Goal: Information Seeking & Learning: Learn about a topic

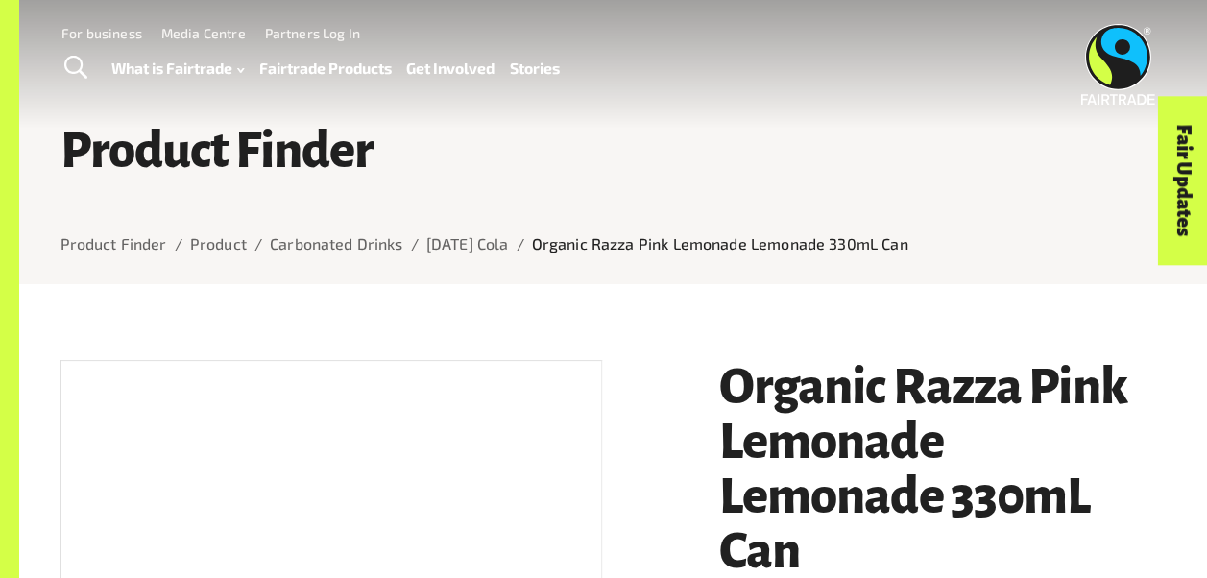
drag, startPoint x: 455, startPoint y: 242, endPoint x: 888, endPoint y: 283, distance: 435.0
click at [455, 242] on link "[DATE] Cola" at bounding box center [467, 243] width 83 height 18
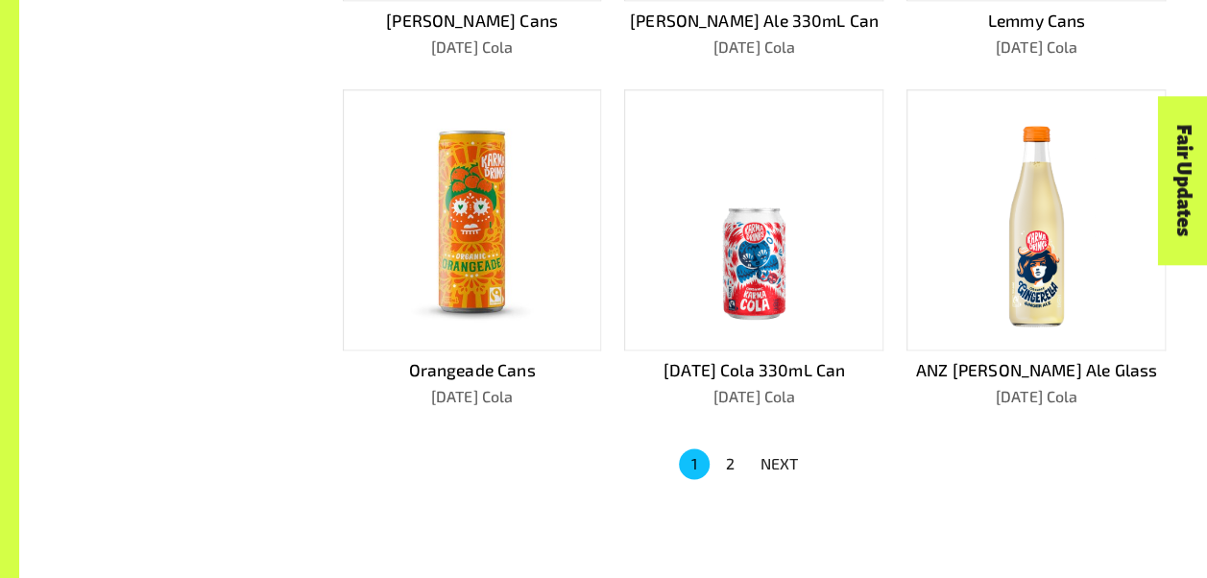
scroll to position [1440, 0]
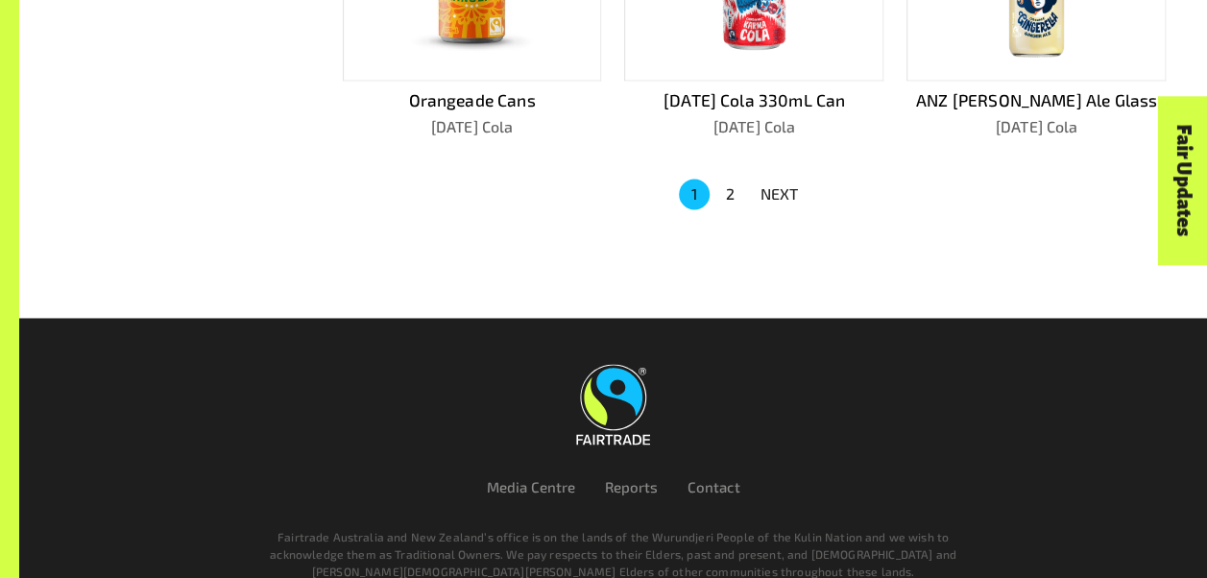
click at [729, 191] on button "2" at bounding box center [730, 194] width 31 height 31
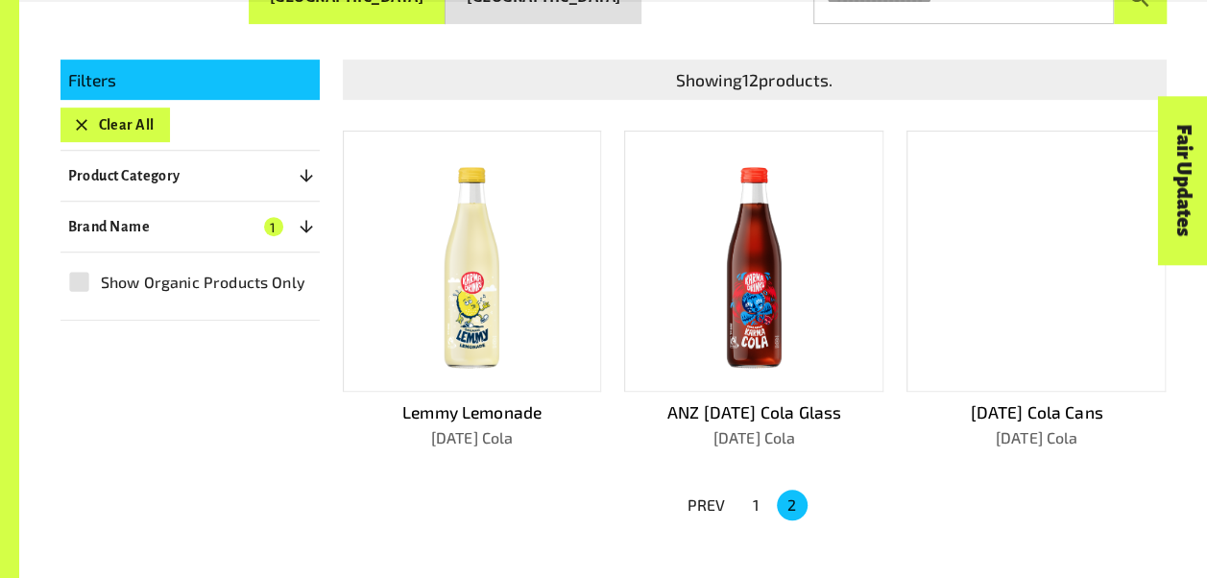
scroll to position [525, 0]
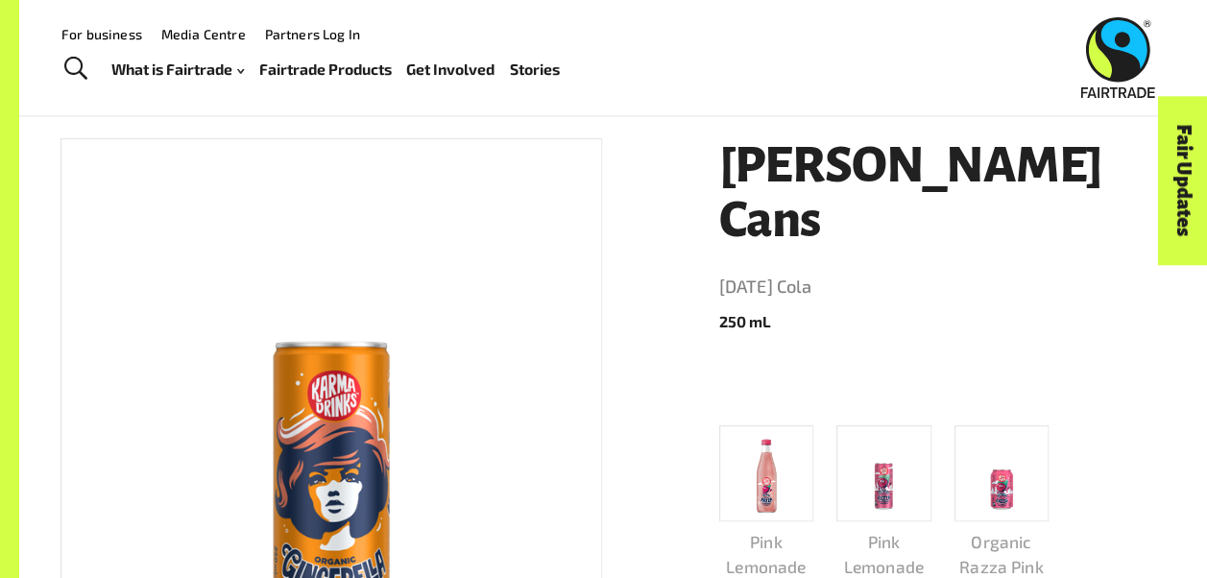
scroll to position [192, 0]
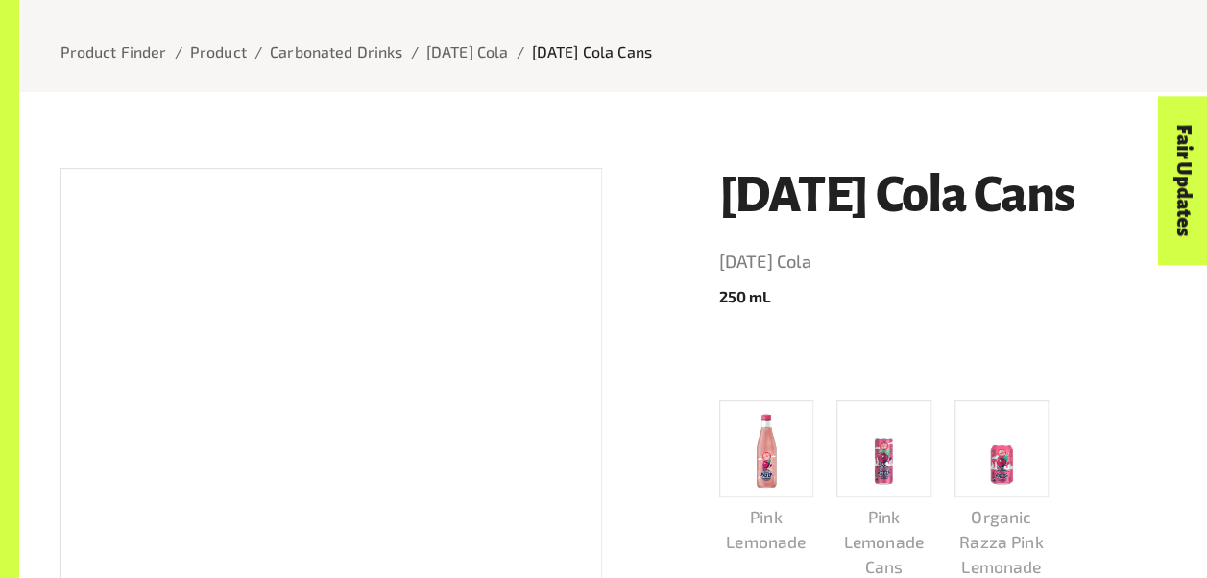
scroll to position [384, 0]
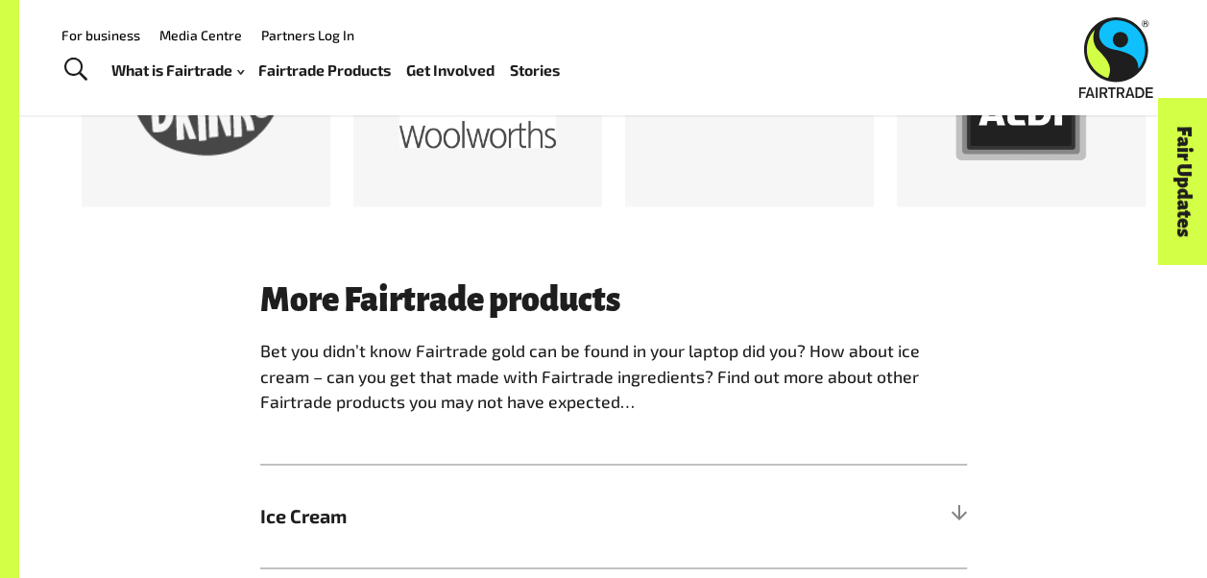
scroll to position [1152, 0]
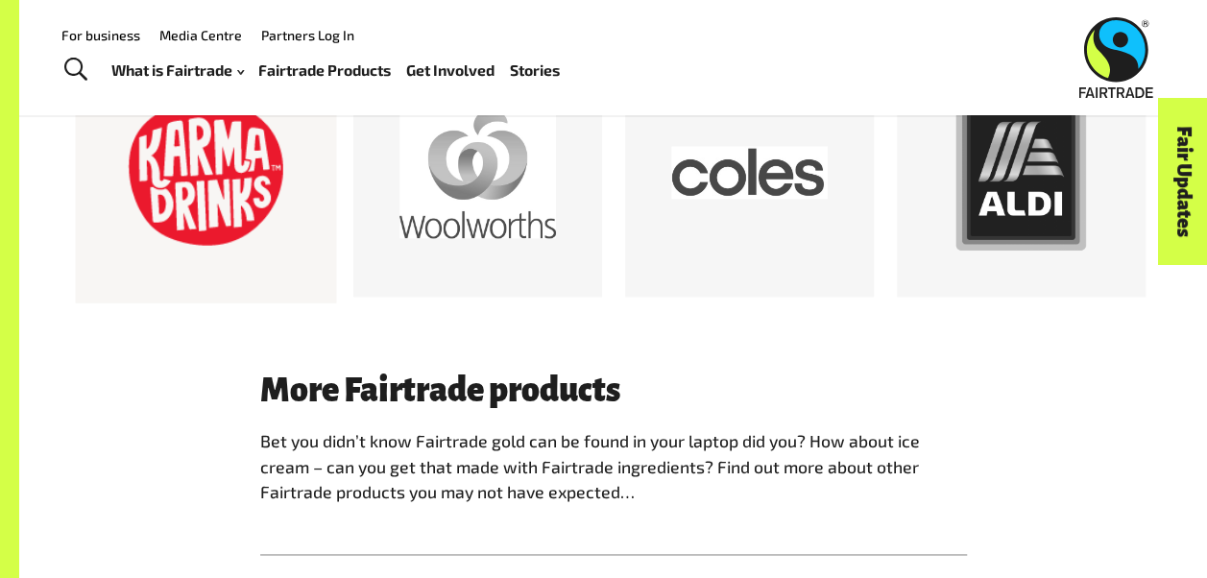
click at [203, 211] on div at bounding box center [206, 173] width 156 height 156
